Goal: Transaction & Acquisition: Book appointment/travel/reservation

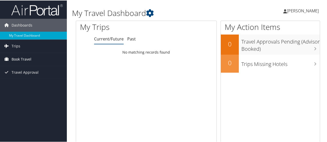
click at [23, 57] on span "Book Travel" at bounding box center [22, 58] width 20 height 13
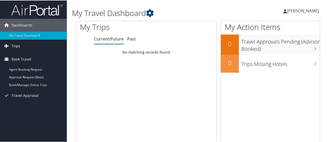
click at [21, 45] on link "Trips" at bounding box center [33, 45] width 67 height 13
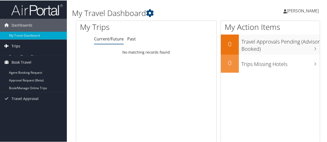
click at [21, 45] on link "Trips" at bounding box center [33, 45] width 67 height 13
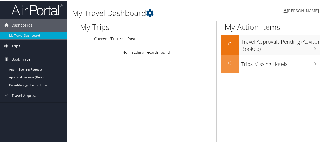
click at [21, 45] on link "Trips" at bounding box center [33, 45] width 67 height 13
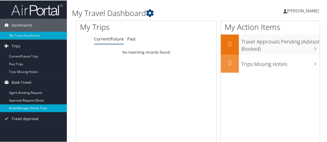
click at [30, 106] on link "Book/Manage Online Trips" at bounding box center [33, 108] width 67 height 8
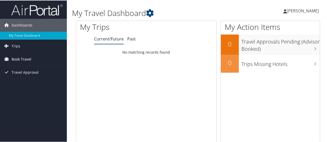
click at [15, 56] on span "Book Travel" at bounding box center [22, 58] width 20 height 13
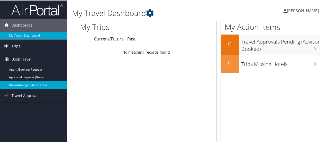
click at [16, 83] on link "Book/Manage Online Trips" at bounding box center [33, 84] width 67 height 8
